Goal: Information Seeking & Learning: Learn about a topic

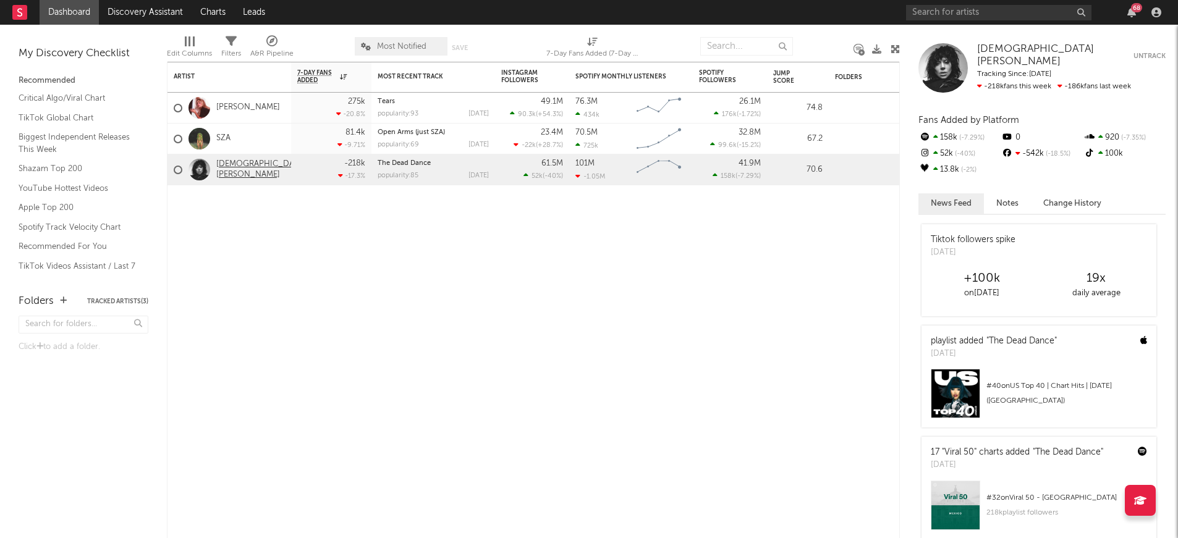
click at [249, 172] on link "[DEMOGRAPHIC_DATA][PERSON_NAME]" at bounding box center [261, 169] width 90 height 21
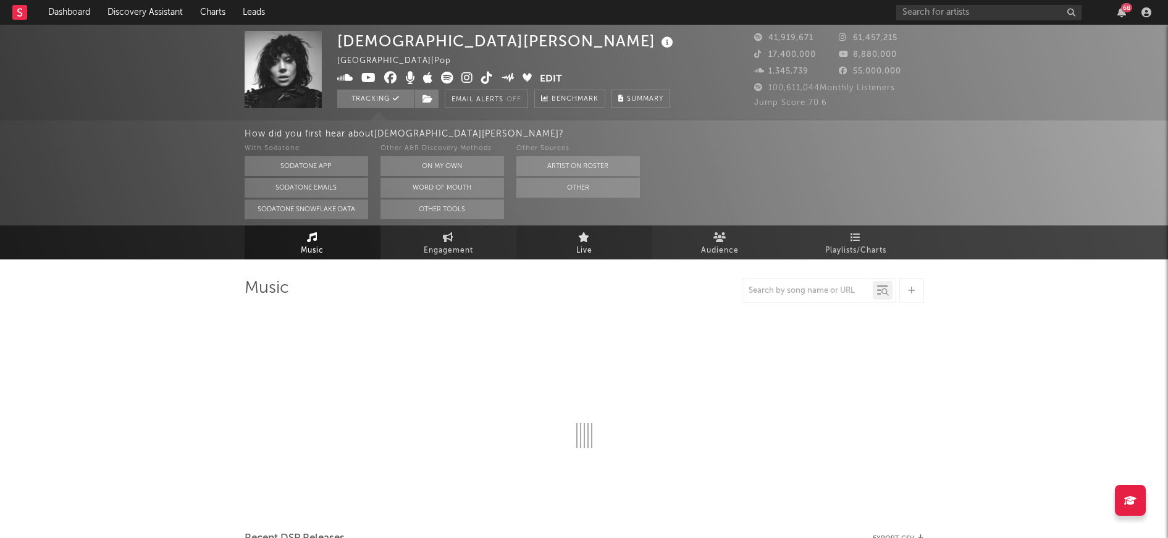
click at [595, 243] on link "Live" at bounding box center [585, 243] width 136 height 34
